Goal: Entertainment & Leisure: Consume media (video, audio)

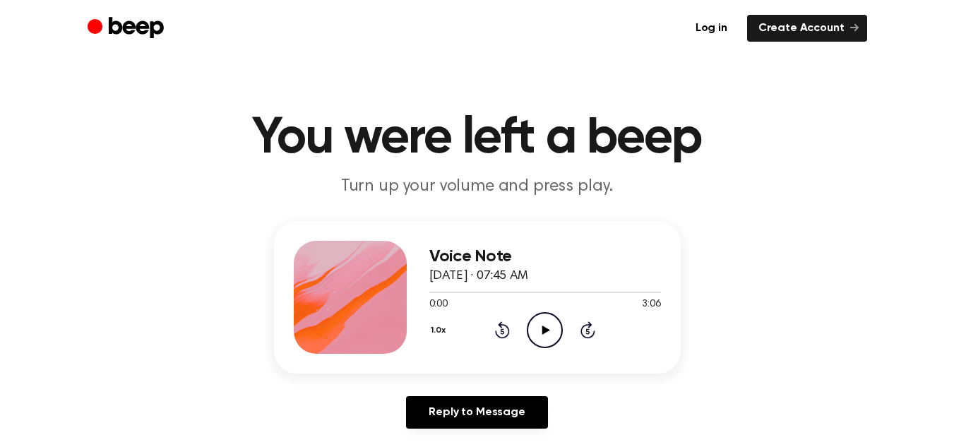
click at [539, 327] on icon "Play Audio" at bounding box center [545, 330] width 36 height 36
click at [525, 331] on div "1.0x Rewind 5 seconds Pause Audio Skip 5 seconds" at bounding box center [545, 330] width 232 height 36
click at [544, 331] on icon at bounding box center [545, 330] width 6 height 9
click at [547, 336] on icon "Play Audio" at bounding box center [545, 330] width 36 height 36
click at [520, 290] on div at bounding box center [545, 291] width 232 height 11
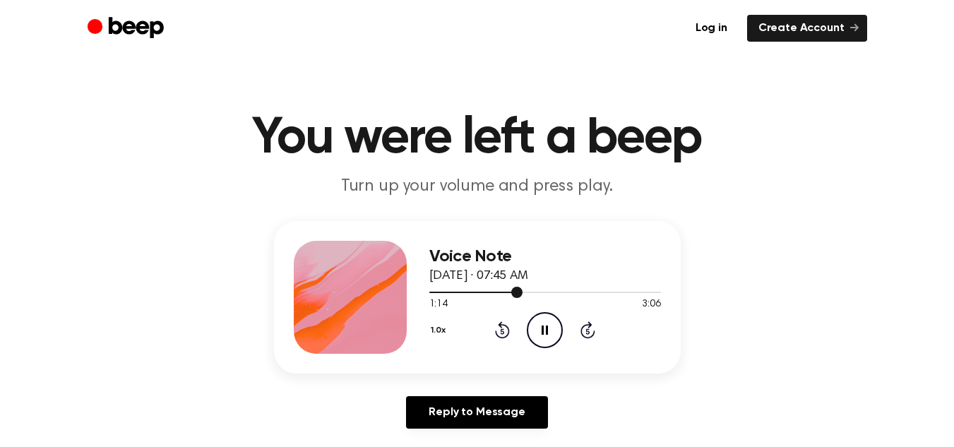
click at [509, 294] on div at bounding box center [545, 291] width 232 height 11
click at [493, 294] on div at bounding box center [545, 291] width 232 height 11
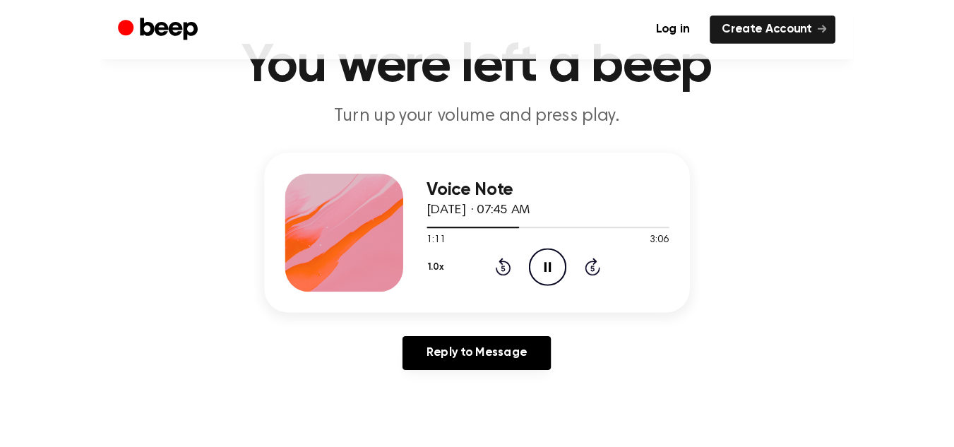
scroll to position [98, 0]
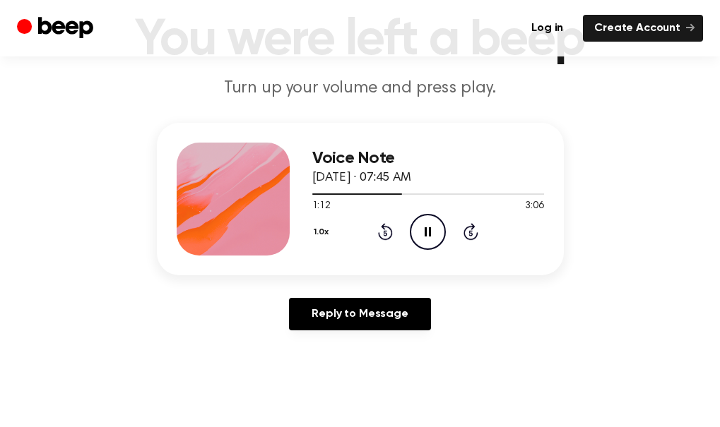
click at [422, 230] on icon "Pause Audio" at bounding box center [428, 232] width 36 height 36
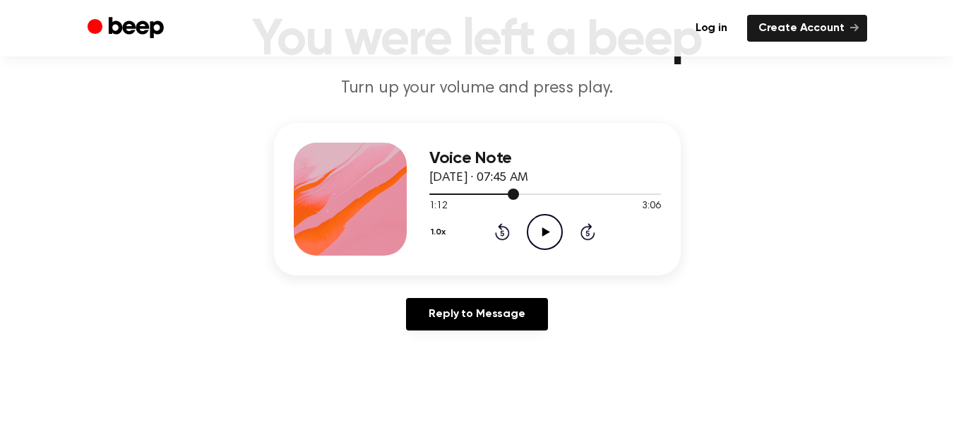
click at [513, 192] on span at bounding box center [513, 194] width 11 height 11
click at [535, 217] on circle at bounding box center [545, 232] width 35 height 35
